Goal: Task Accomplishment & Management: Manage account settings

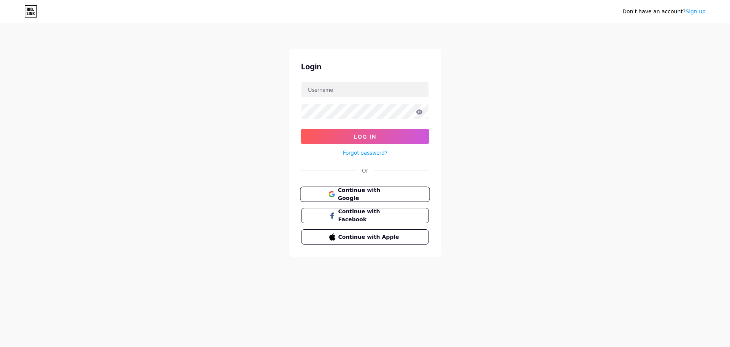
click at [385, 193] on span "Continue with Google" at bounding box center [370, 194] width 64 height 16
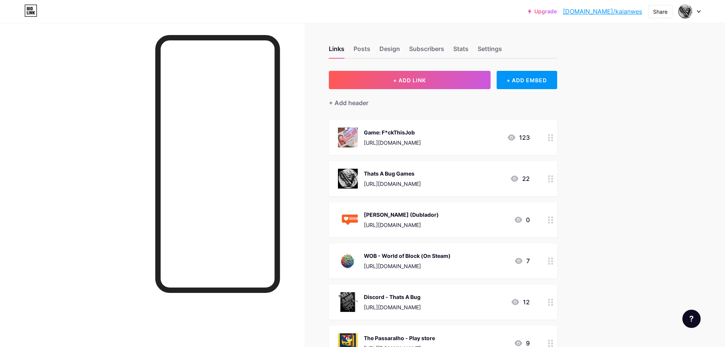
click at [618, 159] on div "Upgrade [DOMAIN_NAME]/kaianw... [DOMAIN_NAME]/kaianwes Share Switch accounts Th…" at bounding box center [362, 247] width 725 height 495
click at [364, 51] on div "Posts" at bounding box center [361, 51] width 17 height 14
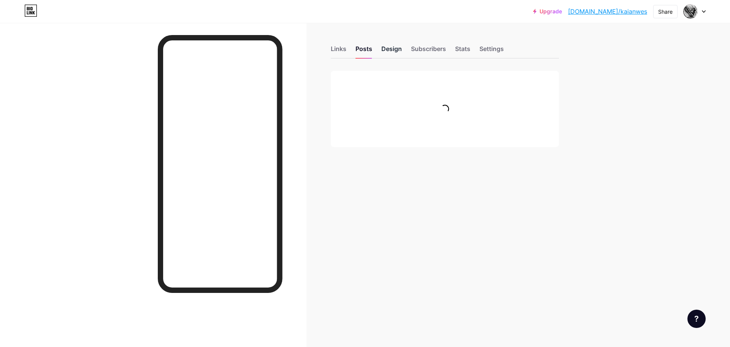
click at [391, 51] on div "Design" at bounding box center [392, 51] width 21 height 14
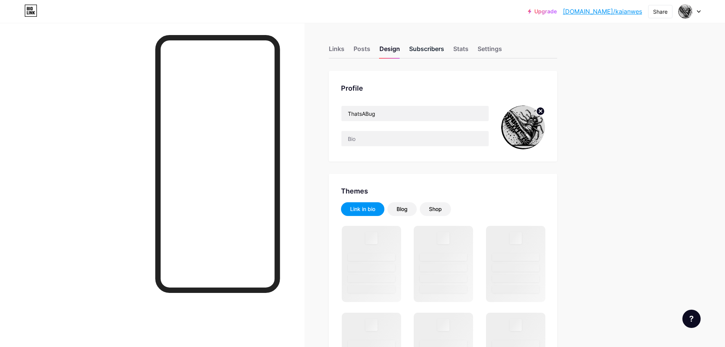
click at [421, 51] on div "Subscribers" at bounding box center [426, 51] width 35 height 14
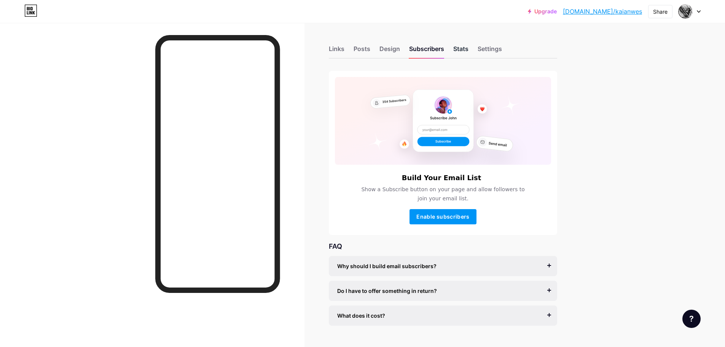
click at [458, 48] on div "Stats" at bounding box center [460, 51] width 15 height 14
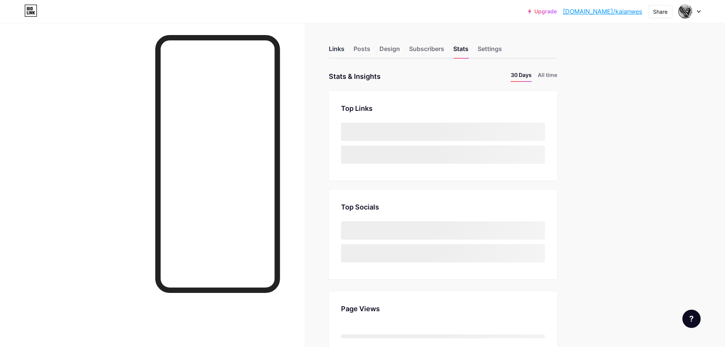
click at [342, 46] on div "Links" at bounding box center [337, 51] width 16 height 14
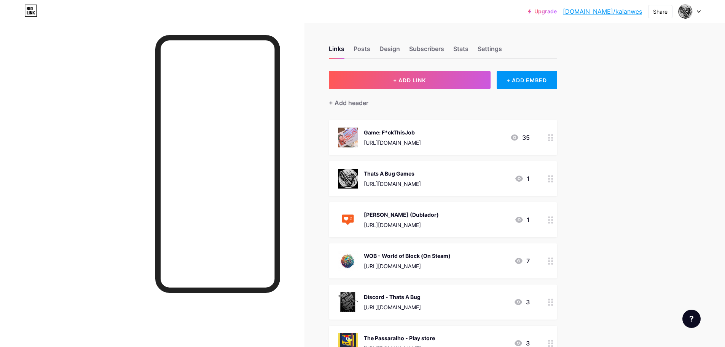
click at [606, 214] on div "Upgrade [DOMAIN_NAME]/kaianw... [DOMAIN_NAME]/kaianwes Share Switch accounts Th…" at bounding box center [362, 247] width 725 height 495
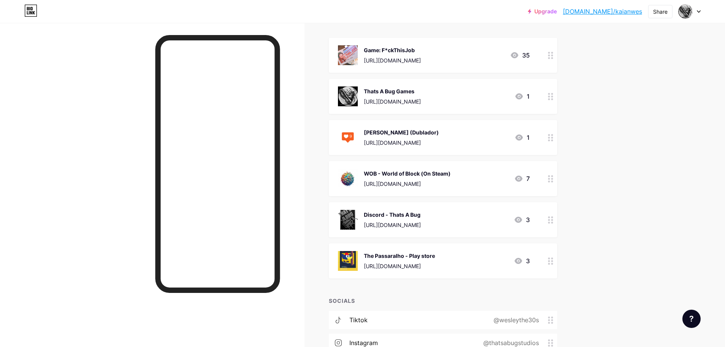
scroll to position [38, 0]
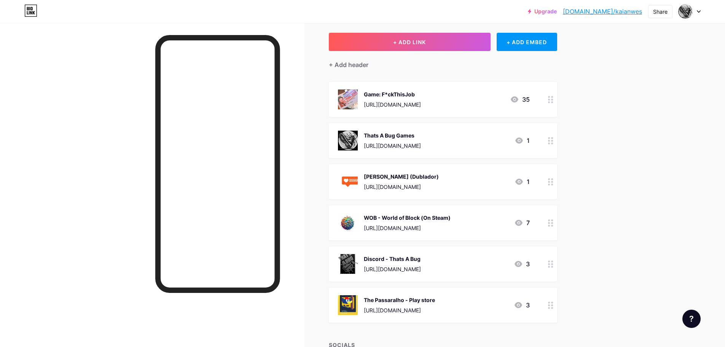
click at [695, 12] on div at bounding box center [689, 12] width 22 height 14
click at [632, 178] on div "Upgrade [DOMAIN_NAME]/kaianw... [DOMAIN_NAME]/kaianwes Share Switch accounts Th…" at bounding box center [362, 209] width 725 height 495
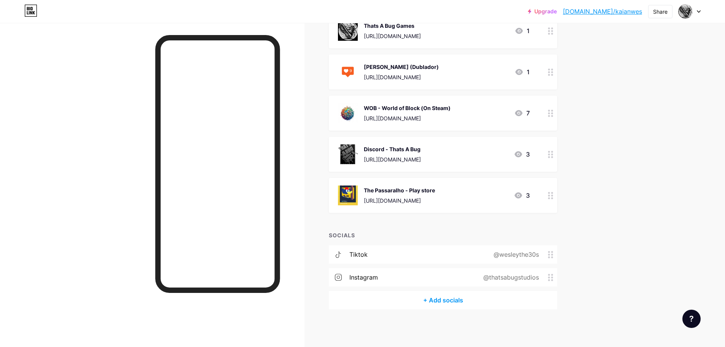
scroll to position [0, 0]
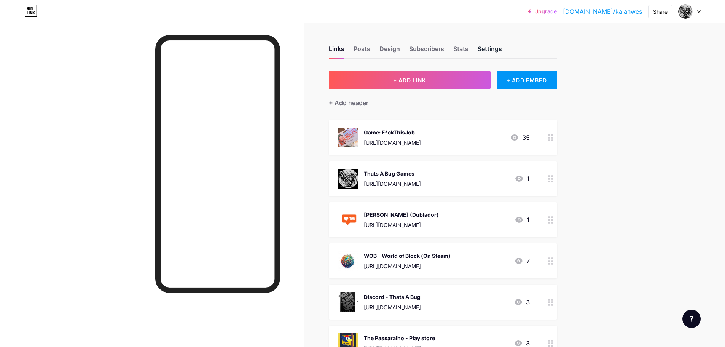
click at [497, 56] on div "Settings" at bounding box center [489, 51] width 24 height 14
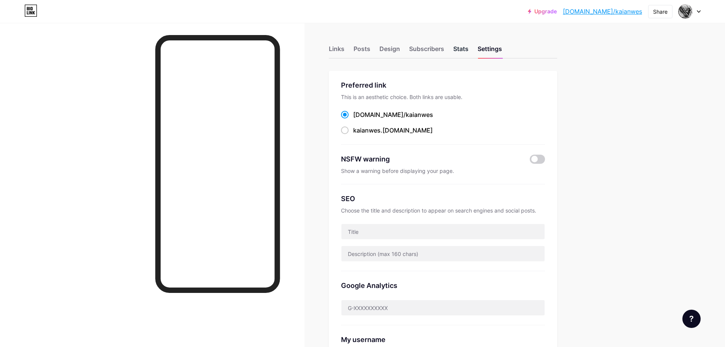
click at [465, 47] on div "Stats" at bounding box center [460, 51] width 15 height 14
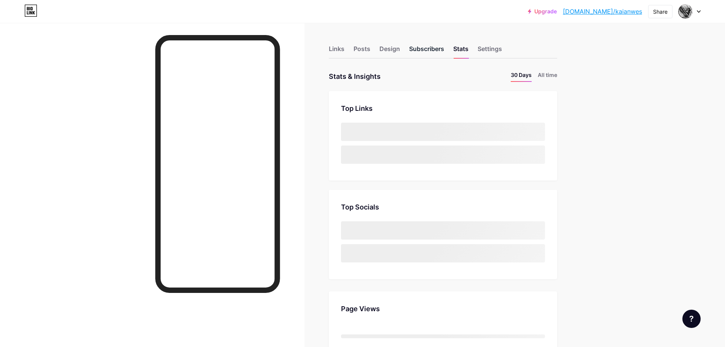
click at [435, 50] on div "Subscribers" at bounding box center [426, 51] width 35 height 14
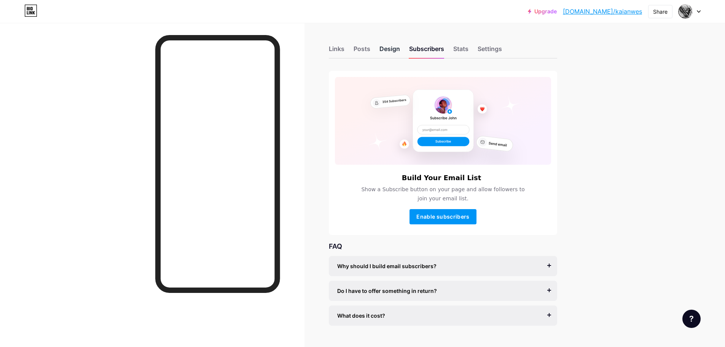
click at [394, 49] on div "Design" at bounding box center [389, 51] width 21 height 14
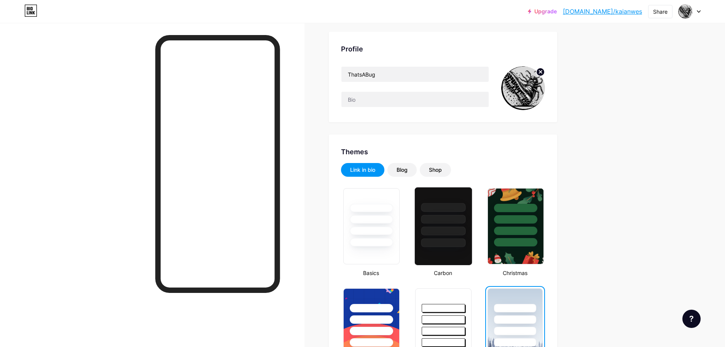
scroll to position [114, 0]
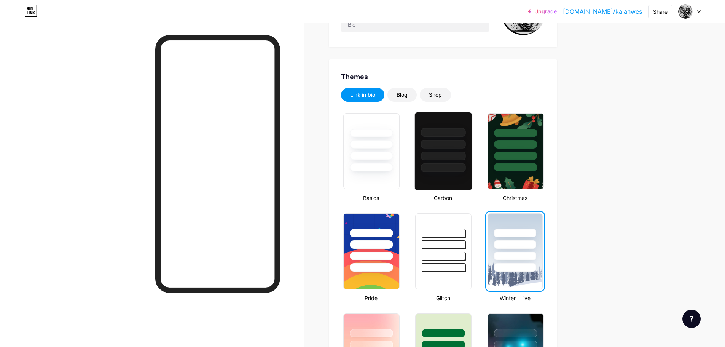
click at [452, 180] on div at bounding box center [443, 151] width 58 height 78
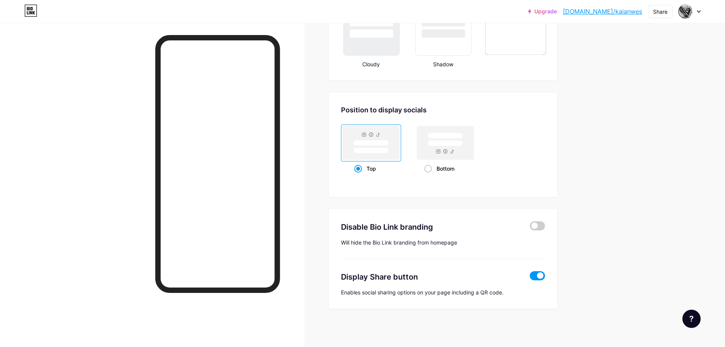
scroll to position [758, 0]
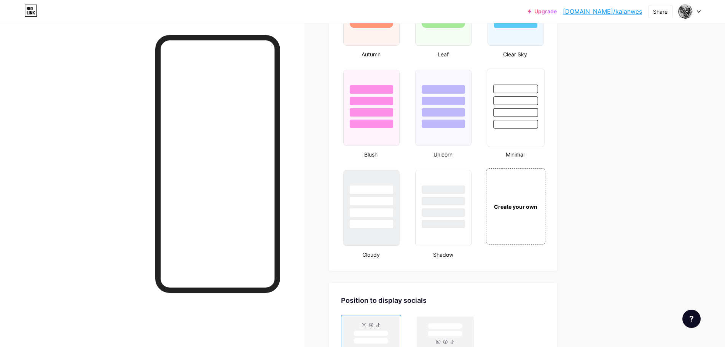
click at [520, 96] on div at bounding box center [515, 99] width 57 height 60
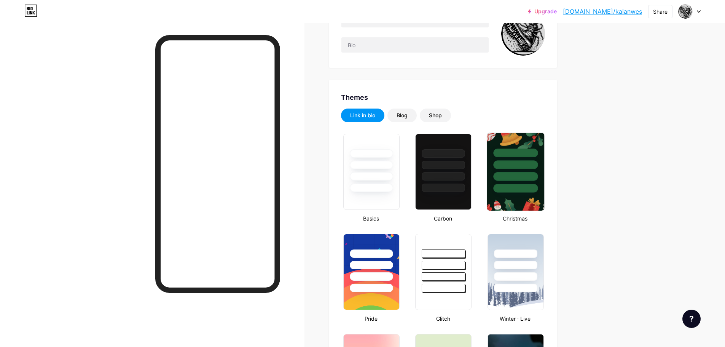
scroll to position [35, 0]
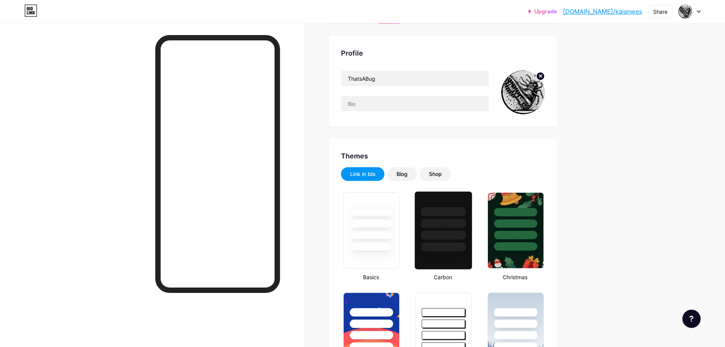
click at [470, 208] on div at bounding box center [443, 221] width 57 height 60
click at [414, 107] on input "text" at bounding box center [414, 103] width 147 height 15
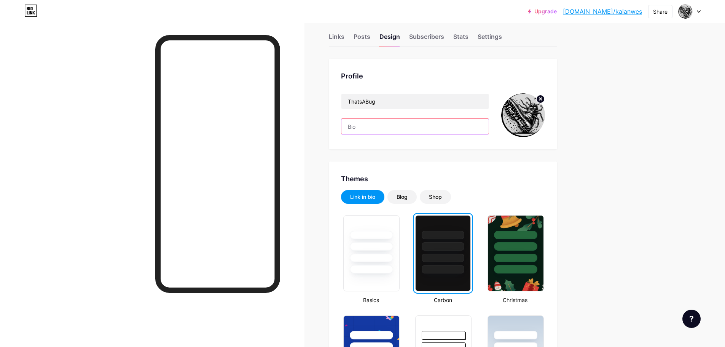
scroll to position [0, 0]
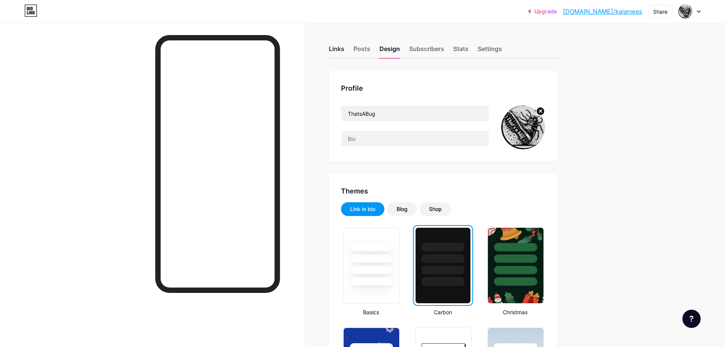
click at [340, 49] on div "Links" at bounding box center [337, 51] width 16 height 14
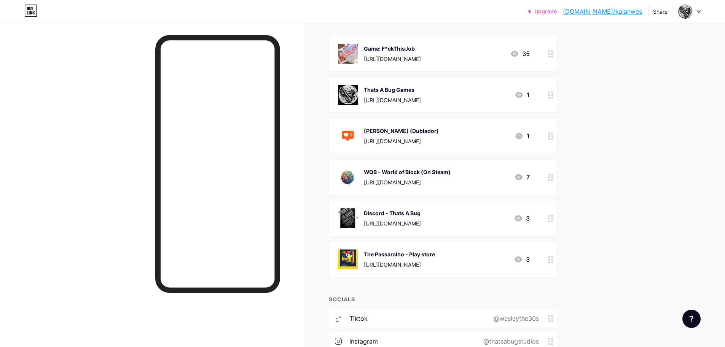
scroll to position [72, 0]
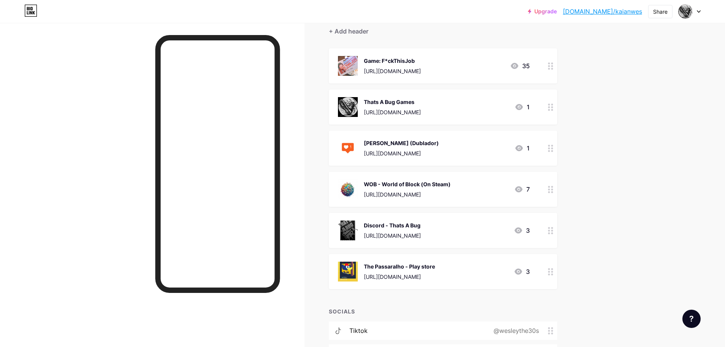
click at [593, 193] on div "Upgrade bio.link/kaianw... bio.link/kaianwes Share Switch accounts ThatsABug bi…" at bounding box center [362, 175] width 725 height 495
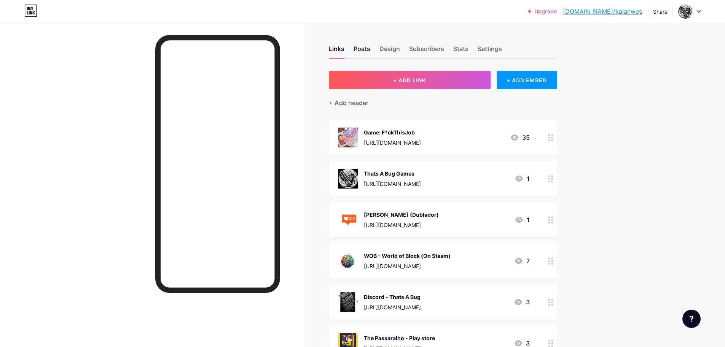
click at [362, 50] on div "Posts" at bounding box center [361, 51] width 17 height 14
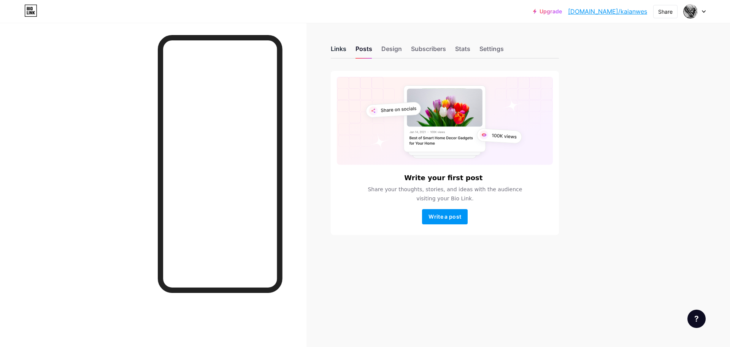
click at [343, 52] on div "Links" at bounding box center [339, 51] width 16 height 14
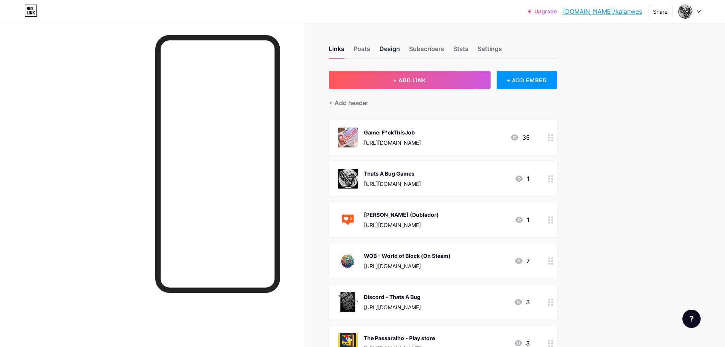
click at [391, 52] on div "Design" at bounding box center [389, 51] width 21 height 14
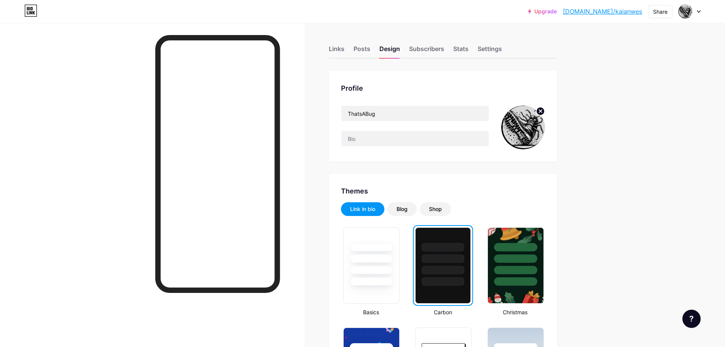
click at [534, 128] on img at bounding box center [523, 127] width 44 height 44
click at [343, 50] on div "Links" at bounding box center [337, 51] width 16 height 14
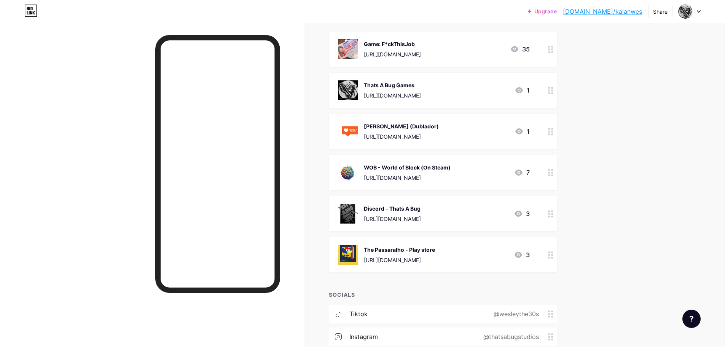
scroll to position [148, 0]
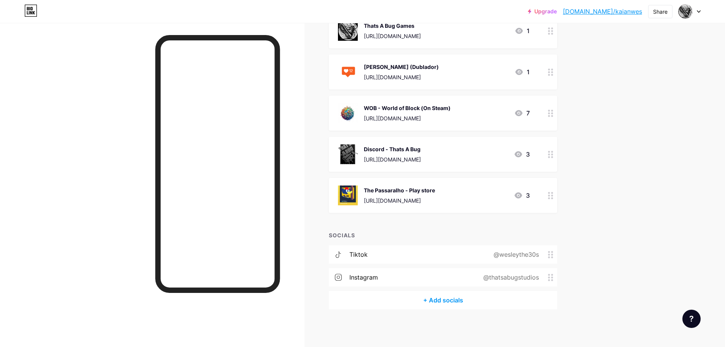
click at [550, 193] on div at bounding box center [550, 195] width 13 height 35
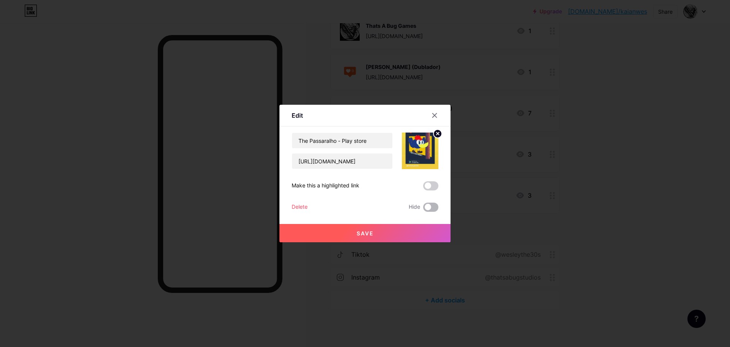
click at [429, 208] on span at bounding box center [430, 206] width 15 height 9
click at [423, 209] on input "checkbox" at bounding box center [423, 209] width 0 height 0
click at [382, 228] on button "Save" at bounding box center [365, 233] width 171 height 18
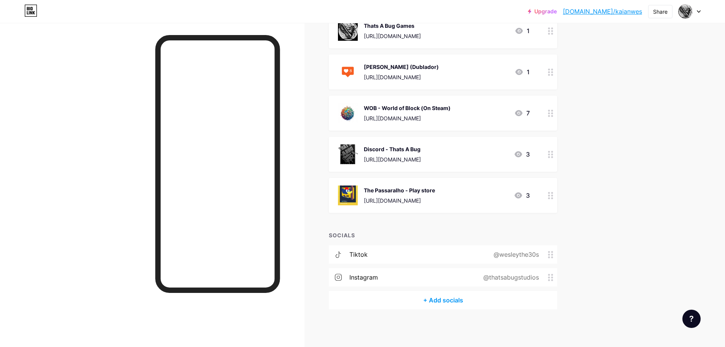
click at [550, 195] on circle at bounding box center [549, 195] width 2 height 2
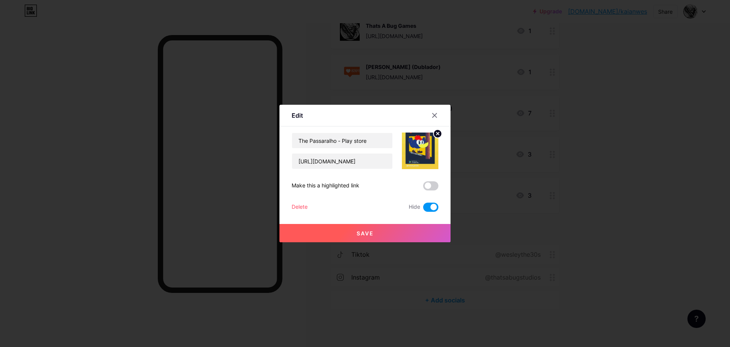
click at [434, 207] on span at bounding box center [430, 206] width 15 height 9
click at [423, 209] on input "checkbox" at bounding box center [423, 209] width 0 height 0
click at [430, 207] on span at bounding box center [430, 206] width 15 height 9
click at [423, 209] on input "checkbox" at bounding box center [423, 209] width 0 height 0
click at [409, 230] on button "Save" at bounding box center [365, 233] width 171 height 18
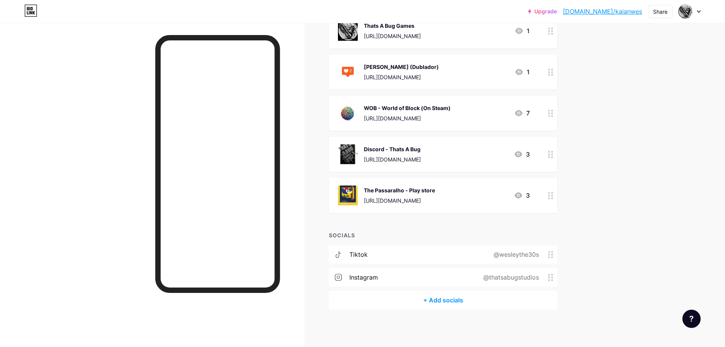
click at [553, 159] on div at bounding box center [550, 154] width 13 height 35
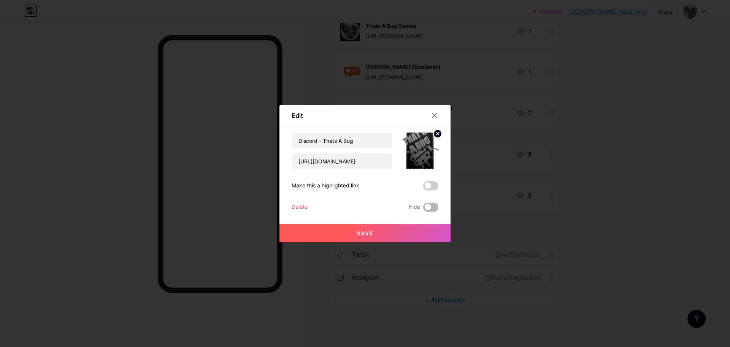
click at [426, 208] on span at bounding box center [430, 206] width 15 height 9
click at [423, 209] on input "checkbox" at bounding box center [423, 209] width 0 height 0
click at [413, 229] on button "Save" at bounding box center [365, 233] width 171 height 18
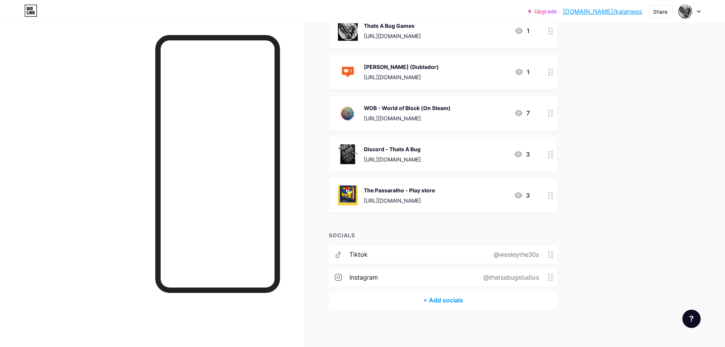
click at [552, 121] on div at bounding box center [550, 112] width 13 height 35
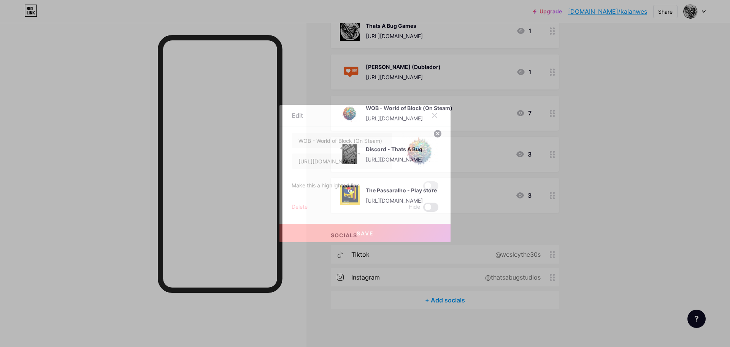
click at [428, 207] on span at bounding box center [430, 206] width 15 height 9
click at [423, 209] on input "checkbox" at bounding box center [423, 209] width 0 height 0
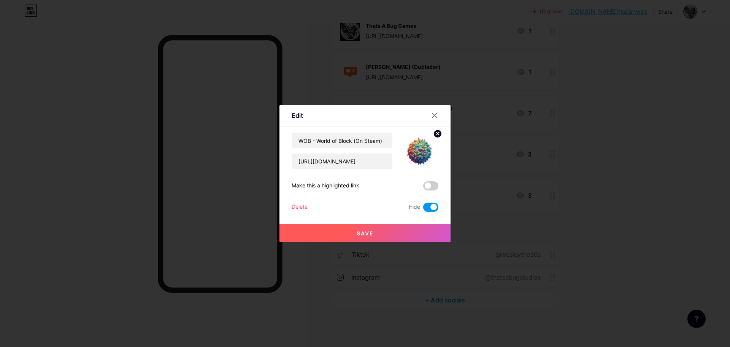
click at [411, 230] on button "Save" at bounding box center [365, 233] width 171 height 18
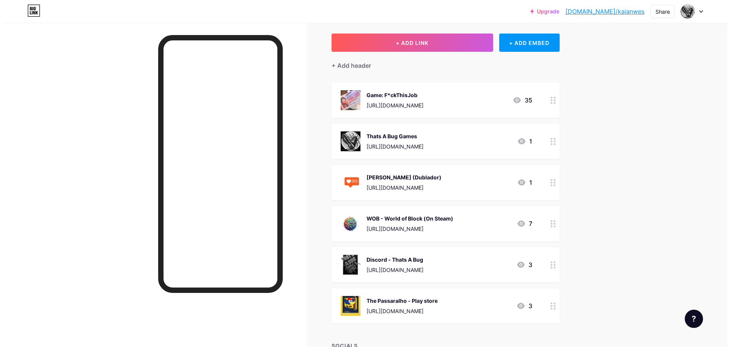
scroll to position [33, 0]
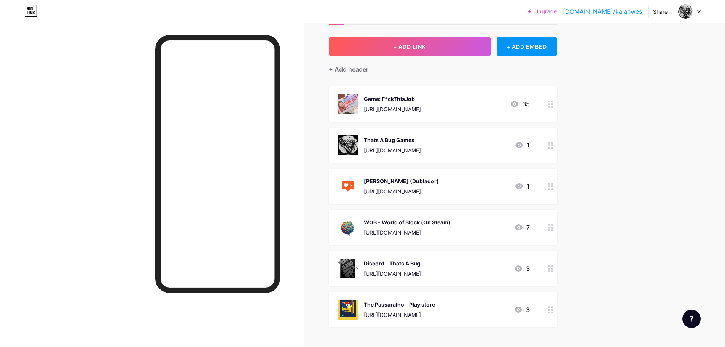
click at [550, 189] on circle at bounding box center [549, 189] width 2 height 2
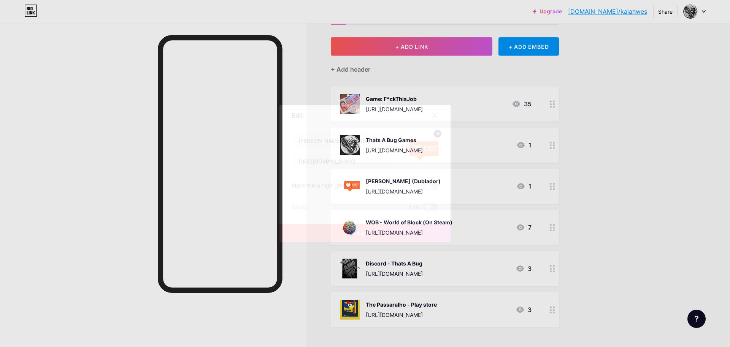
click at [609, 197] on div at bounding box center [365, 173] width 730 height 347
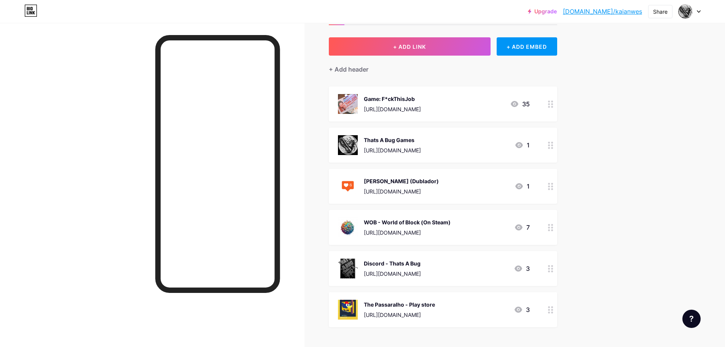
click at [423, 221] on div "WOB - World of Block (On Steam)" at bounding box center [407, 222] width 87 height 8
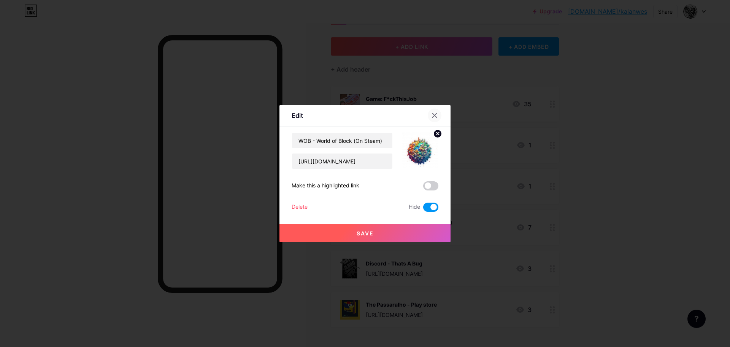
click at [437, 115] on div at bounding box center [435, 115] width 14 height 14
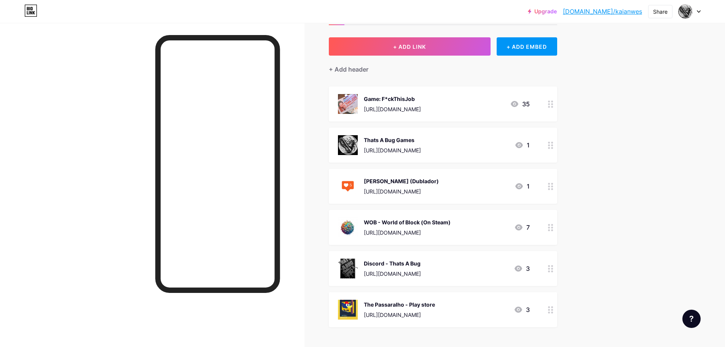
click at [401, 263] on div "Discord - Thats A Bug" at bounding box center [392, 263] width 57 height 8
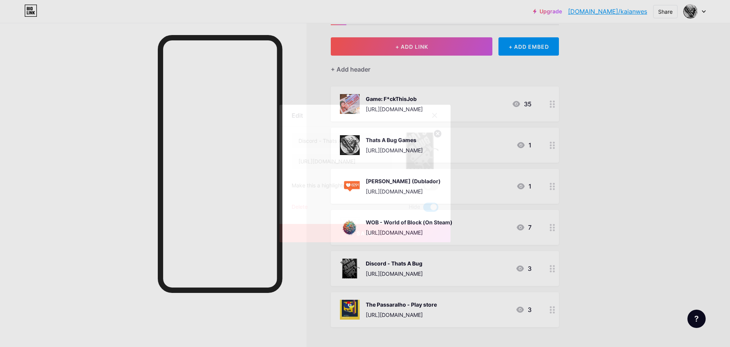
click at [438, 116] on div at bounding box center [435, 115] width 14 height 14
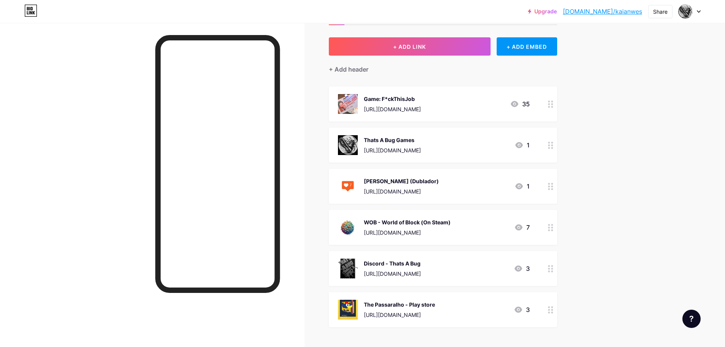
click at [403, 304] on div "The Passaralho - Play store" at bounding box center [399, 304] width 71 height 8
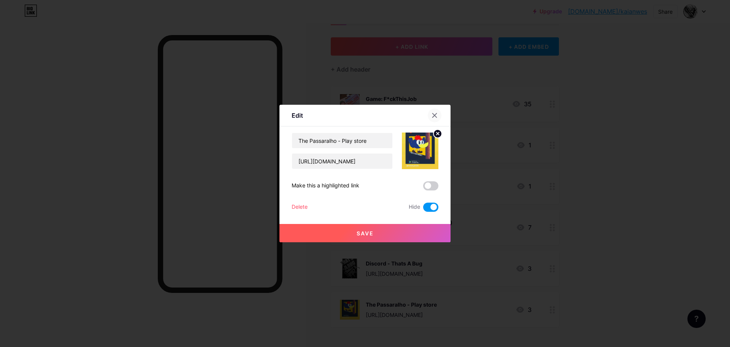
click at [438, 112] on div at bounding box center [435, 115] width 14 height 14
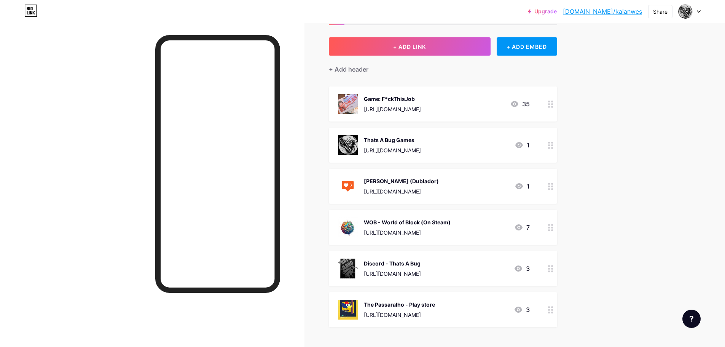
click at [630, 167] on div "Upgrade bio.link/kaianw... bio.link/kaianwes Share Switch accounts ThatsABug bi…" at bounding box center [362, 214] width 725 height 495
click at [352, 183] on img at bounding box center [348, 186] width 20 height 20
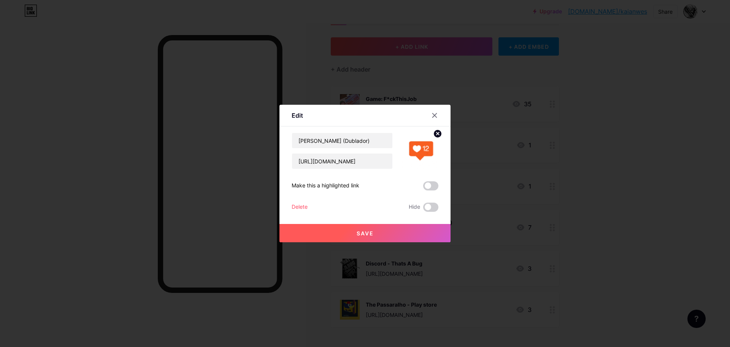
click at [426, 150] on img at bounding box center [420, 150] width 37 height 37
click at [433, 113] on icon at bounding box center [435, 115] width 6 height 6
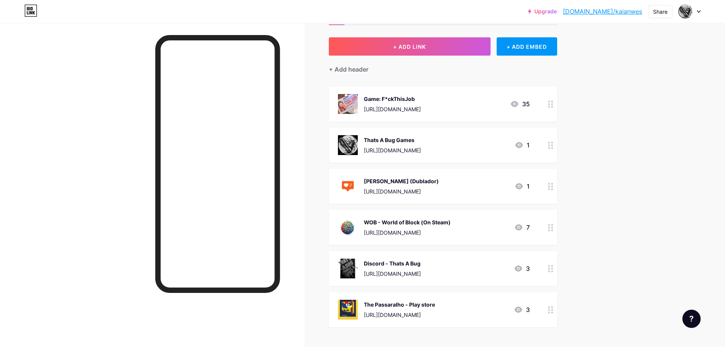
click at [631, 172] on div "Upgrade bio.link/kaianw... bio.link/kaianwes Share Switch accounts ThatsABug bi…" at bounding box center [362, 214] width 725 height 495
click at [421, 105] on div "https://store.steampowered.com/app/2898220/Fck_This_Job/?beta=1" at bounding box center [392, 109] width 57 height 8
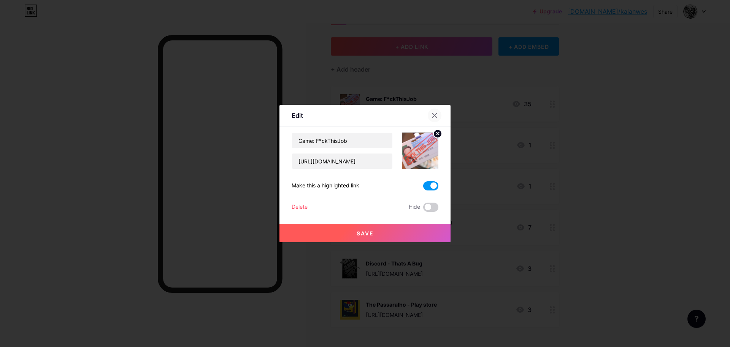
click at [437, 114] on icon at bounding box center [435, 115] width 6 height 6
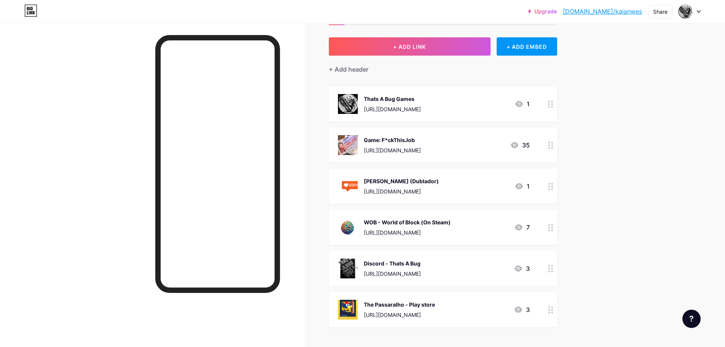
click at [548, 145] on div at bounding box center [550, 144] width 13 height 35
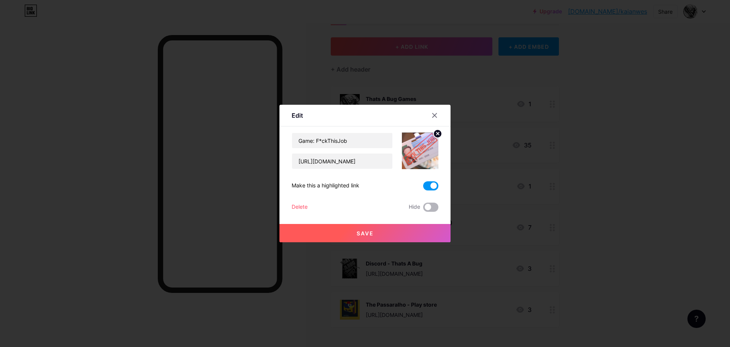
click at [431, 210] on span at bounding box center [430, 206] width 15 height 9
click at [423, 209] on input "checkbox" at bounding box center [423, 209] width 0 height 0
click at [411, 236] on button "Save" at bounding box center [365, 233] width 171 height 18
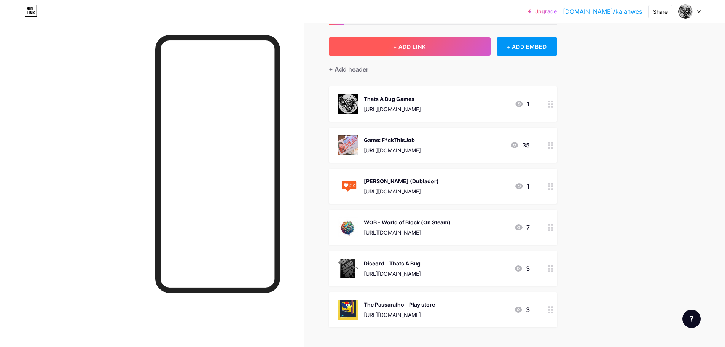
click at [434, 42] on button "+ ADD LINK" at bounding box center [410, 46] width 162 height 18
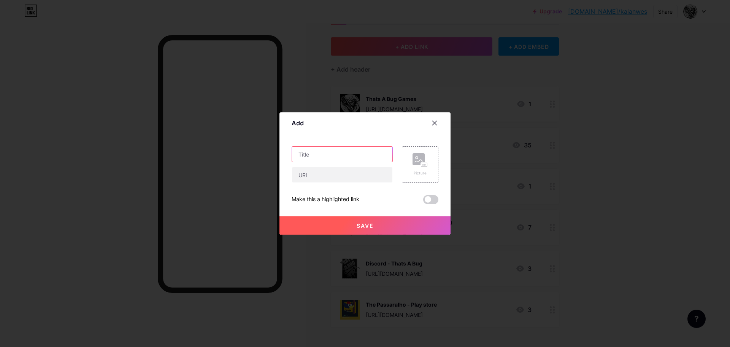
click at [336, 156] on input "text" at bounding box center [342, 153] width 100 height 15
type input "Get Your Bonus"
click at [332, 180] on input "text" at bounding box center [342, 174] width 100 height 15
paste input "https://docs.google.com/forms/d/1CLIwmfKHuQa32wnoEUSibcnCyBy6r4P-_klfi880Ni4/ed…"
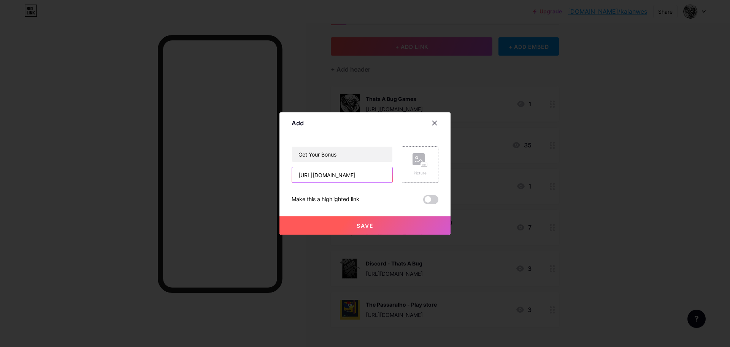
type input "https://docs.google.com/forms/d/1CLIwmfKHuQa32wnoEUSibcnCyBy6r4P-_klfi880Ni4/ed…"
click at [421, 159] on rect at bounding box center [419, 159] width 12 height 12
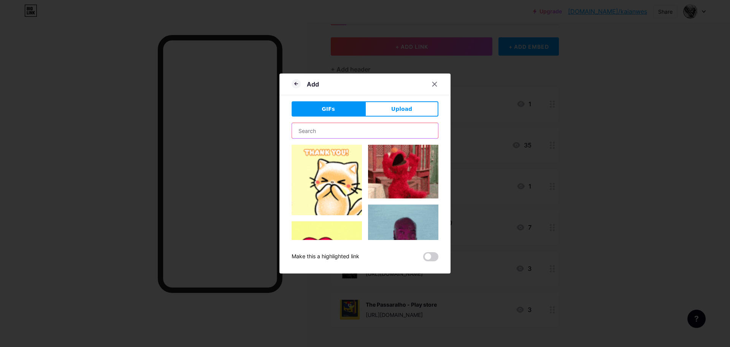
click at [367, 128] on input "text" at bounding box center [365, 130] width 146 height 15
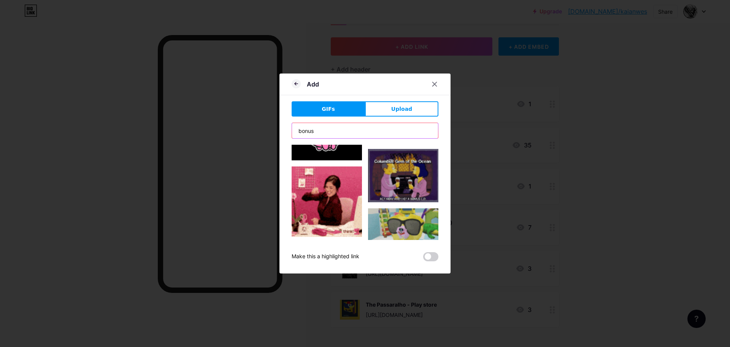
scroll to position [2461, 0]
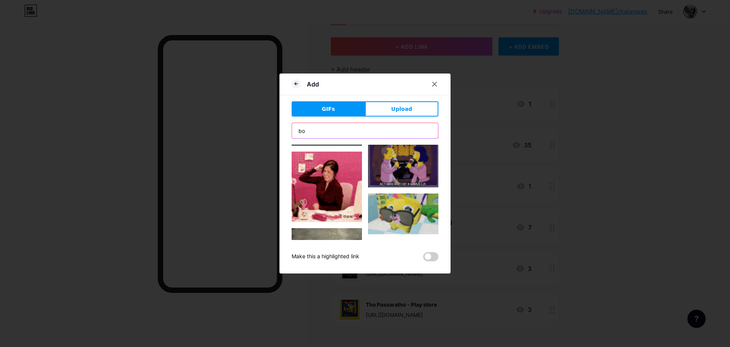
type input "b"
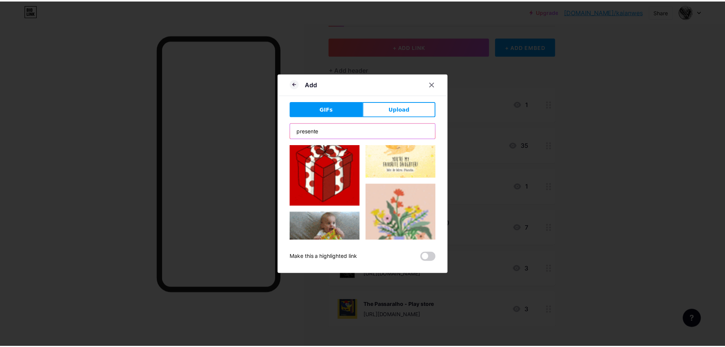
scroll to position [76, 0]
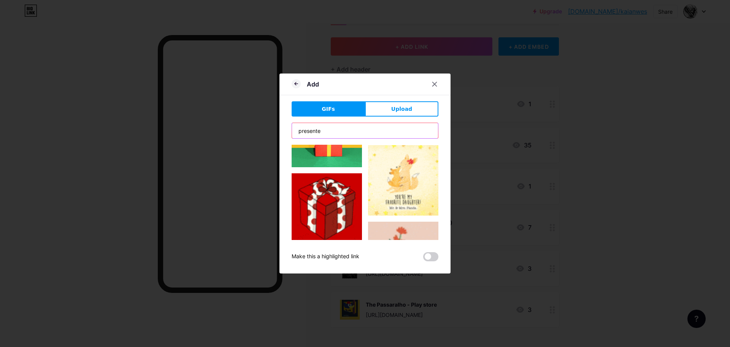
type input "presente"
click at [329, 196] on img at bounding box center [327, 208] width 70 height 70
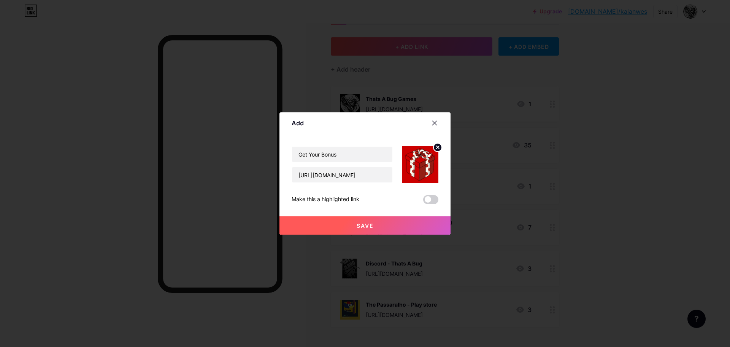
click at [412, 221] on button "Save" at bounding box center [365, 225] width 171 height 18
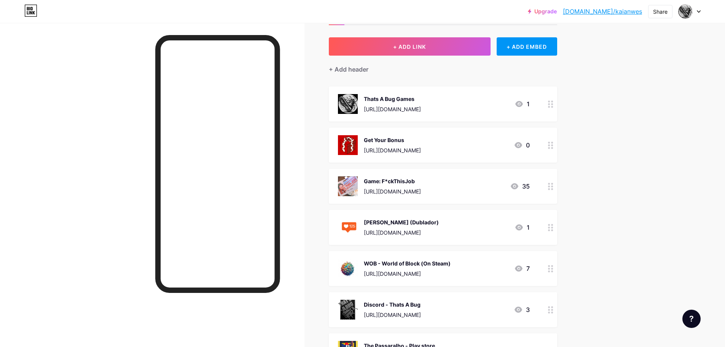
click at [405, 140] on div "Get Your Bonus" at bounding box center [392, 140] width 57 height 8
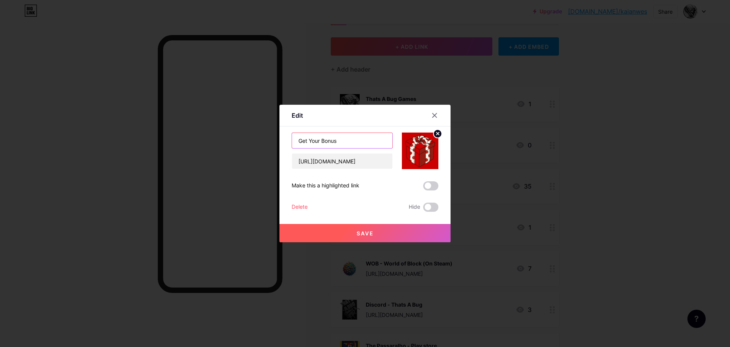
drag, startPoint x: 348, startPoint y: 140, endPoint x: 309, endPoint y: 144, distance: 39.0
click at [309, 144] on input "Get Your Bonus" at bounding box center [342, 140] width 100 height 15
click at [347, 143] on input "Get your gift" at bounding box center [342, 140] width 100 height 15
type input "Get your gift"
click at [401, 232] on button "Save" at bounding box center [365, 233] width 171 height 18
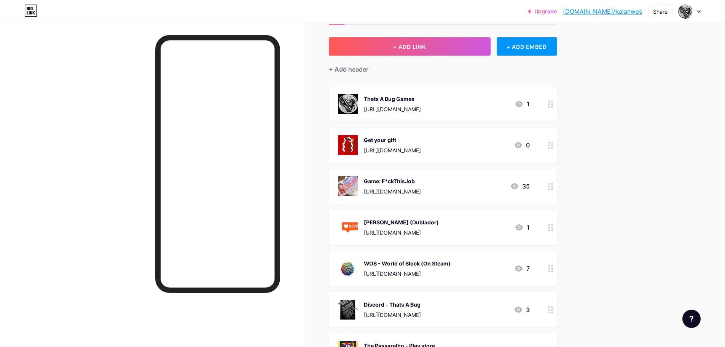
click at [550, 148] on icon at bounding box center [550, 145] width 5 height 7
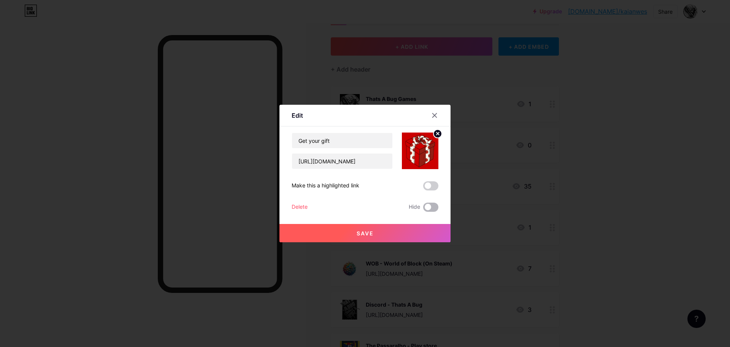
click at [424, 209] on span at bounding box center [430, 206] width 15 height 9
click at [423, 209] on input "checkbox" at bounding box center [423, 209] width 0 height 0
click at [396, 231] on button "Save" at bounding box center [365, 233] width 171 height 18
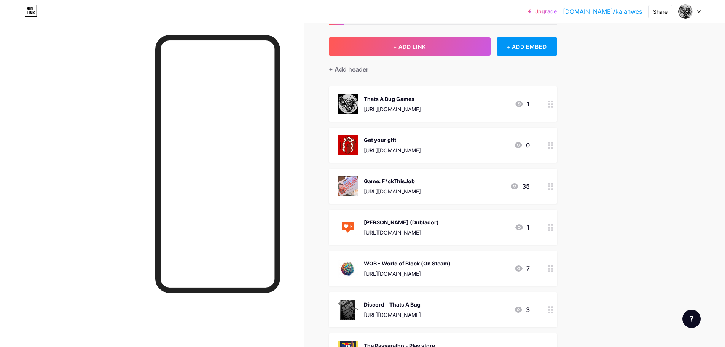
click at [297, 311] on div at bounding box center [152, 196] width 304 height 347
